Goal: Task Accomplishment & Management: Complete application form

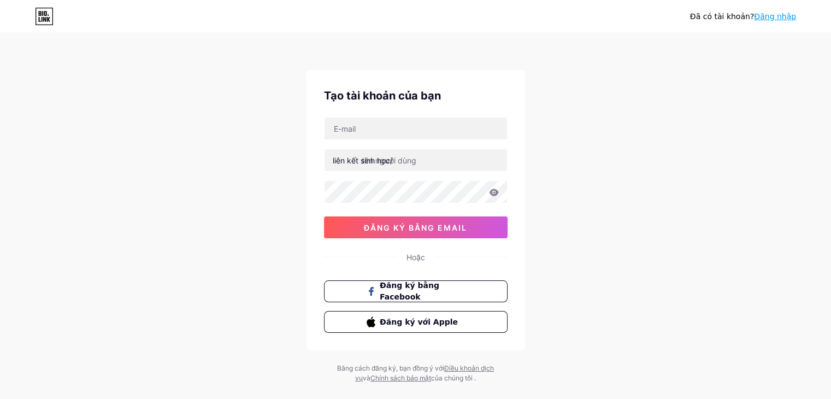
click at [795, 139] on div "Đã có tài khoản? Đăng nhập Tạo tài khoản của bạn liên kết sinh học/ đăng ký bằn…" at bounding box center [415, 209] width 831 height 418
click at [465, 227] on font "đăng ký bằng email" at bounding box center [415, 227] width 103 height 9
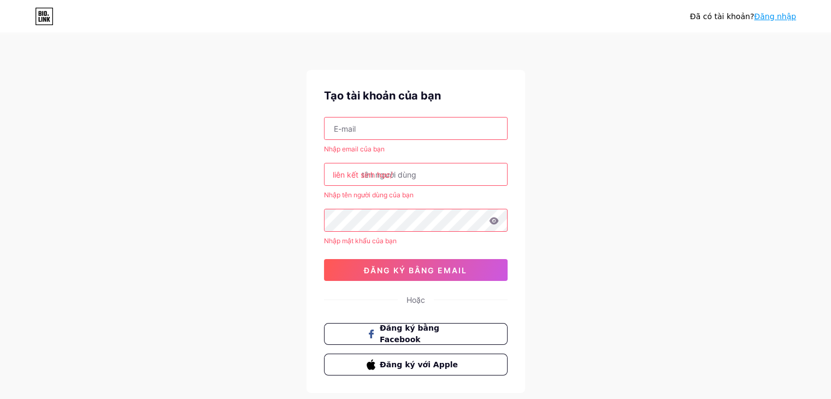
click at [405, 125] on input "text" at bounding box center [416, 129] width 183 height 22
paste input "[EMAIL_ADDRESS][DOMAIN_NAME]"
type input "[EMAIL_ADDRESS][DOMAIN_NAME]"
click at [448, 178] on input "text" at bounding box center [416, 174] width 183 height 22
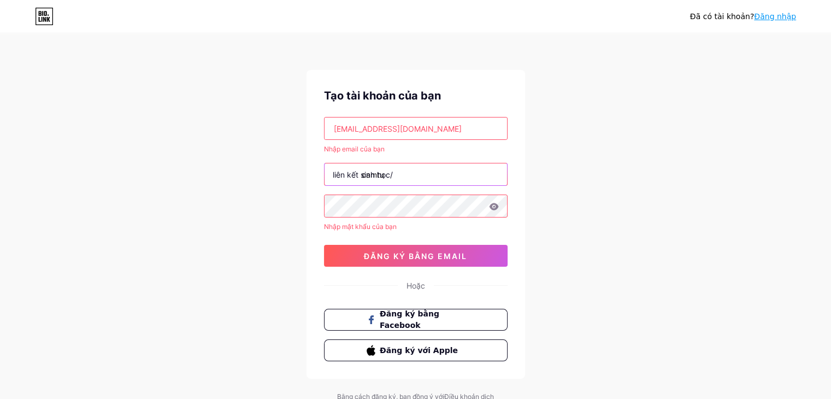
type input "camtu"
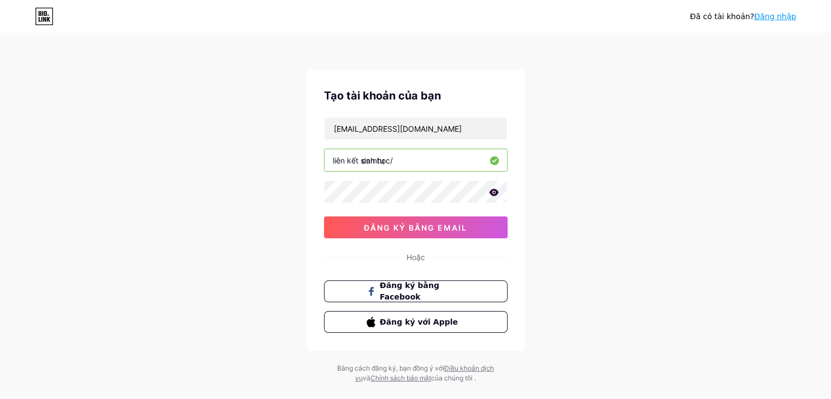
click at [493, 190] on icon at bounding box center [493, 192] width 9 height 7
click at [595, 155] on div "Đã có tài khoản? Đăng nhập Tạo tài khoản của bạn [EMAIL_ADDRESS][DOMAIN_NAME] l…" at bounding box center [415, 209] width 831 height 418
click at [426, 226] on font "đăng ký bằng email" at bounding box center [415, 227] width 103 height 9
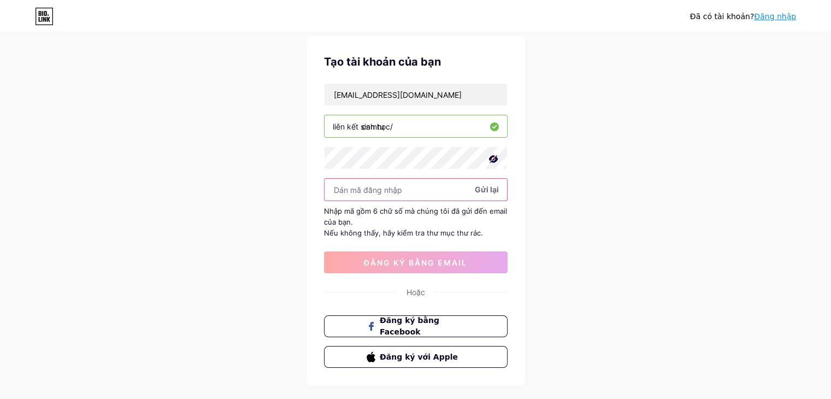
scroll to position [33, 0]
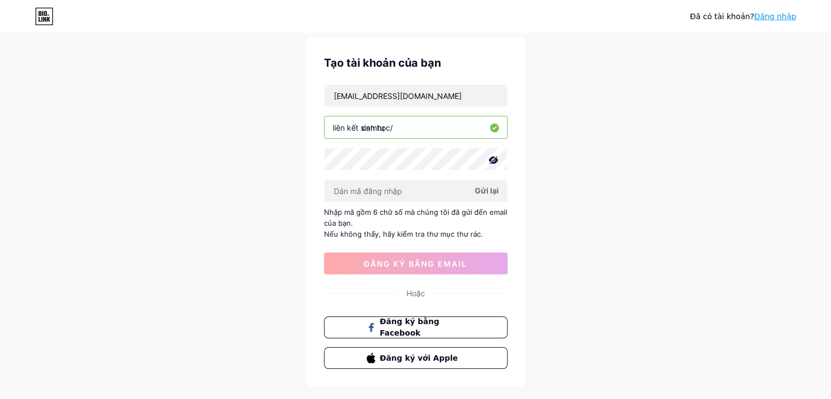
click at [490, 192] on font "Gửi lại" at bounding box center [487, 190] width 24 height 9
click at [643, 133] on div "Đã có tài khoản? Đăng nhập Tạo tài khoản của bạn [EMAIL_ADDRESS][DOMAIN_NAME] l…" at bounding box center [415, 210] width 831 height 487
click at [486, 193] on font "Gửi lại" at bounding box center [487, 190] width 24 height 9
click at [482, 190] on font "Gửi lại" at bounding box center [487, 190] width 24 height 9
click at [493, 190] on font "Gửi lại" at bounding box center [487, 190] width 24 height 9
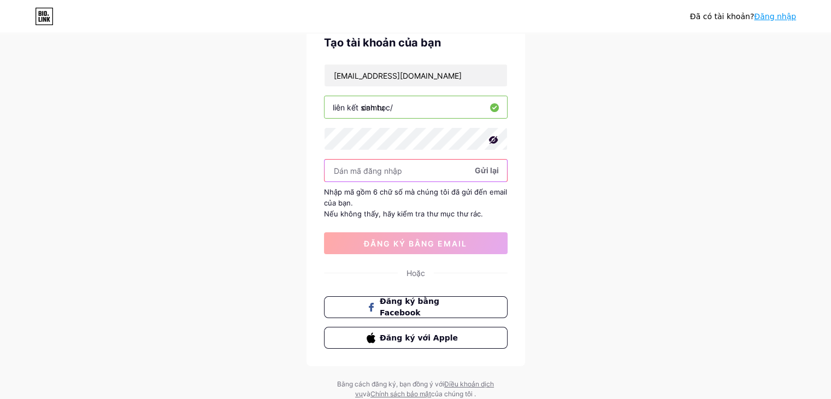
scroll to position [55, 0]
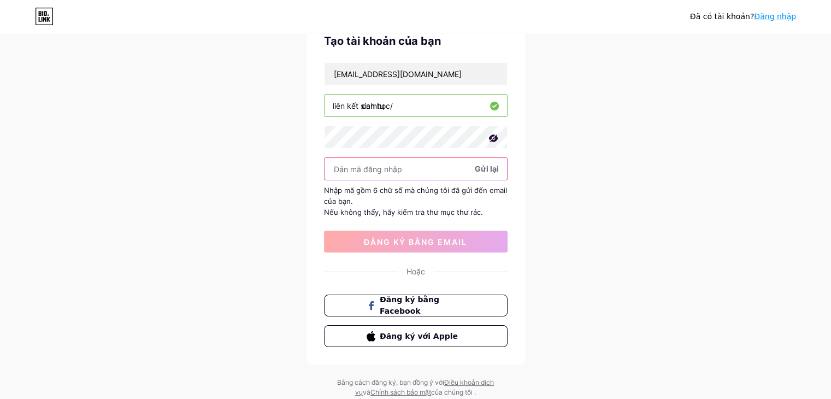
click at [399, 165] on input "text" at bounding box center [416, 169] width 183 height 22
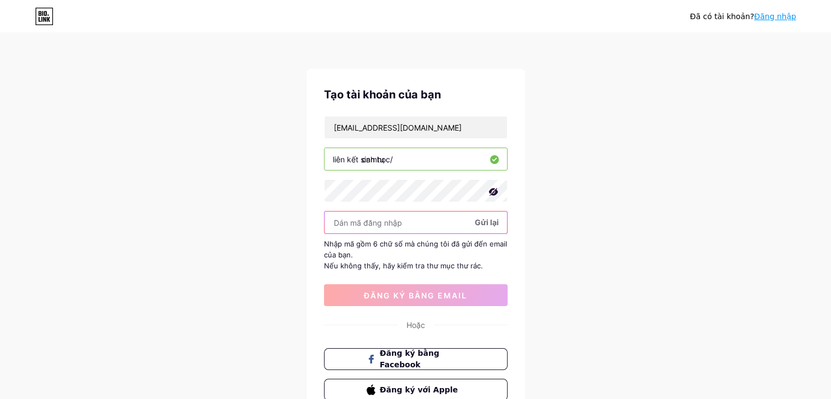
scroll to position [0, 0]
